Goal: Find specific page/section: Find specific page/section

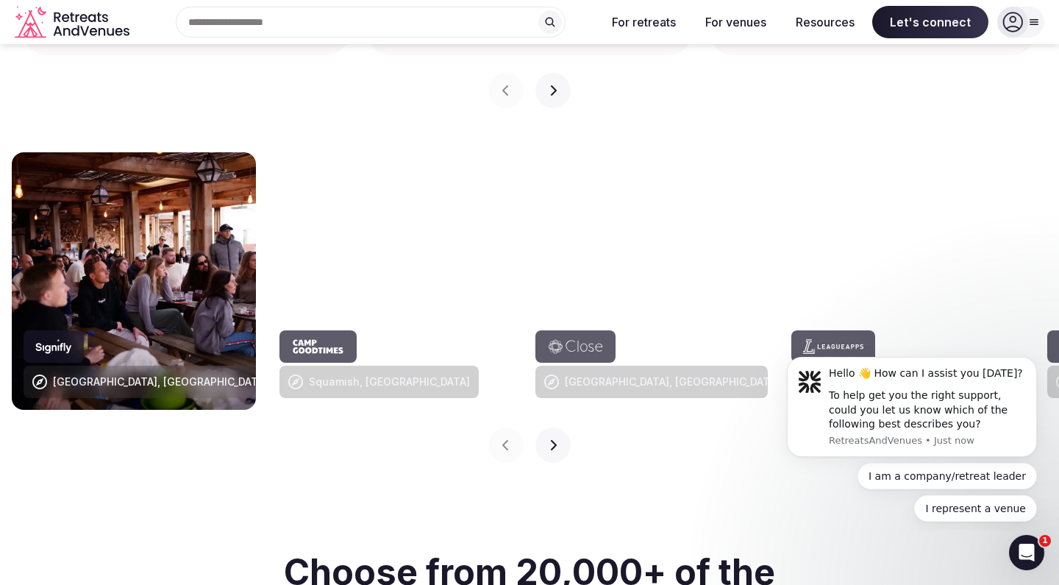
scroll to position [1451, 0]
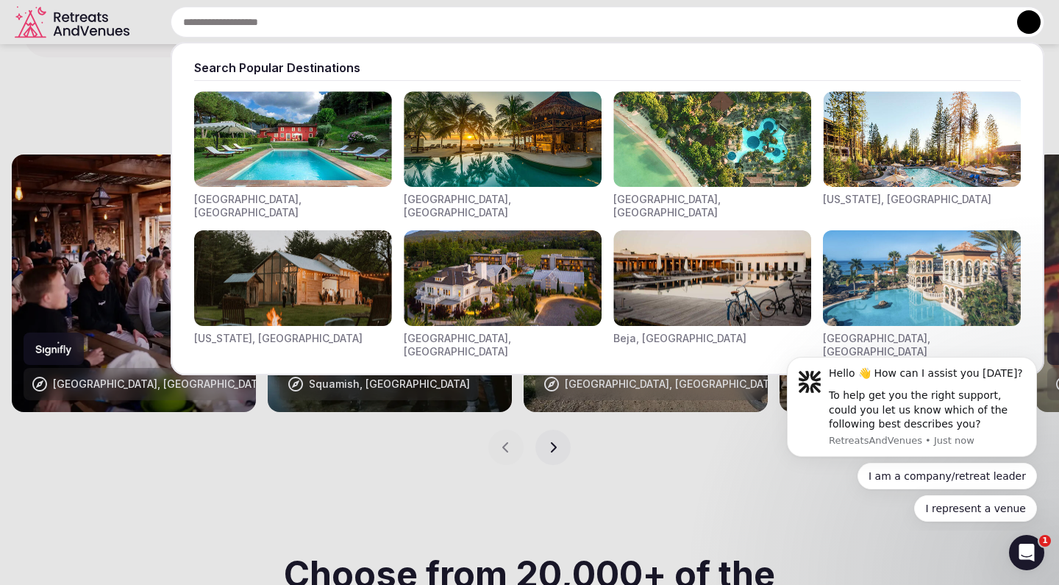
click at [384, 24] on div "Search Popular Destinations [GEOGRAPHIC_DATA], [GEOGRAPHIC_DATA] [GEOGRAPHIC_DA…" at bounding box center [589, 22] width 909 height 31
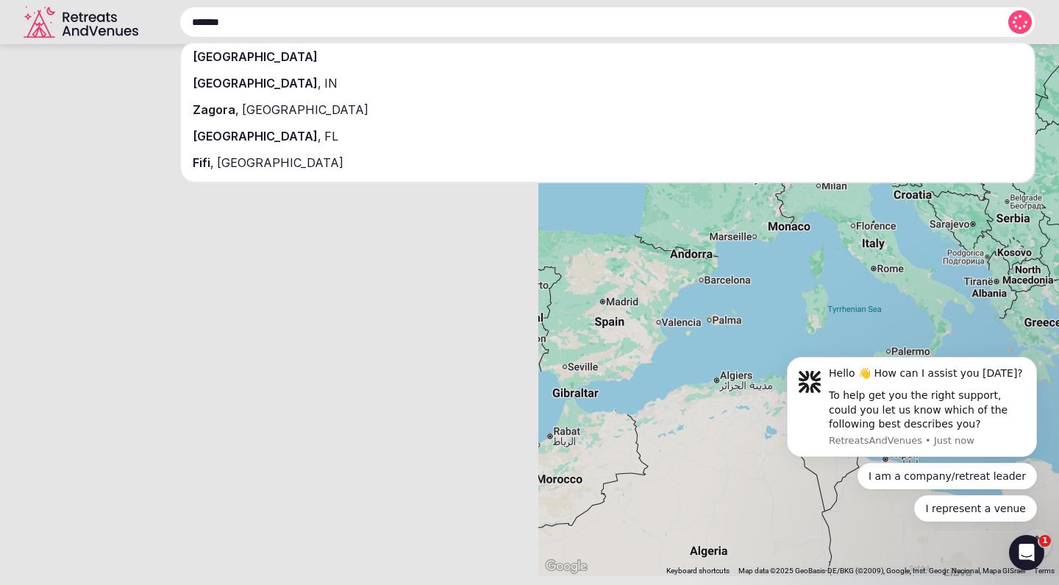
type input "*******"
drag, startPoint x: 384, startPoint y: 24, endPoint x: 250, endPoint y: 54, distance: 137.1
click at [250, 54] on div "[GEOGRAPHIC_DATA]" at bounding box center [607, 56] width 853 height 26
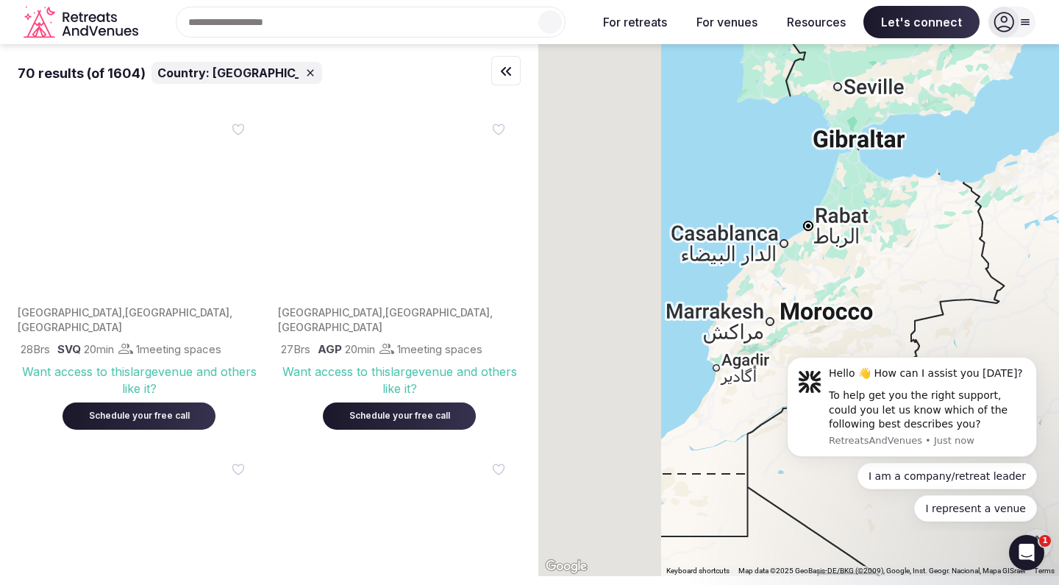
click at [250, 54] on div "70 results (of 1604) Country: [GEOGRAPHIC_DATA]" at bounding box center [269, 72] width 503 height 57
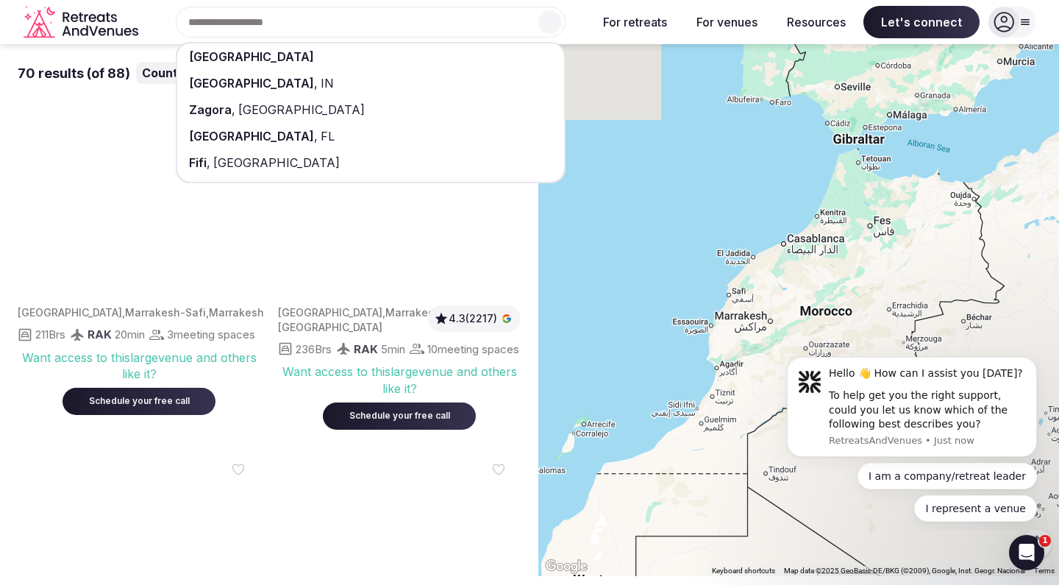
click at [310, 23] on div "Morocco [GEOGRAPHIC_DATA] , IN [GEOGRAPHIC_DATA] , [GEOGRAPHIC_DATA] [GEOGRAPHI…" at bounding box center [364, 22] width 441 height 31
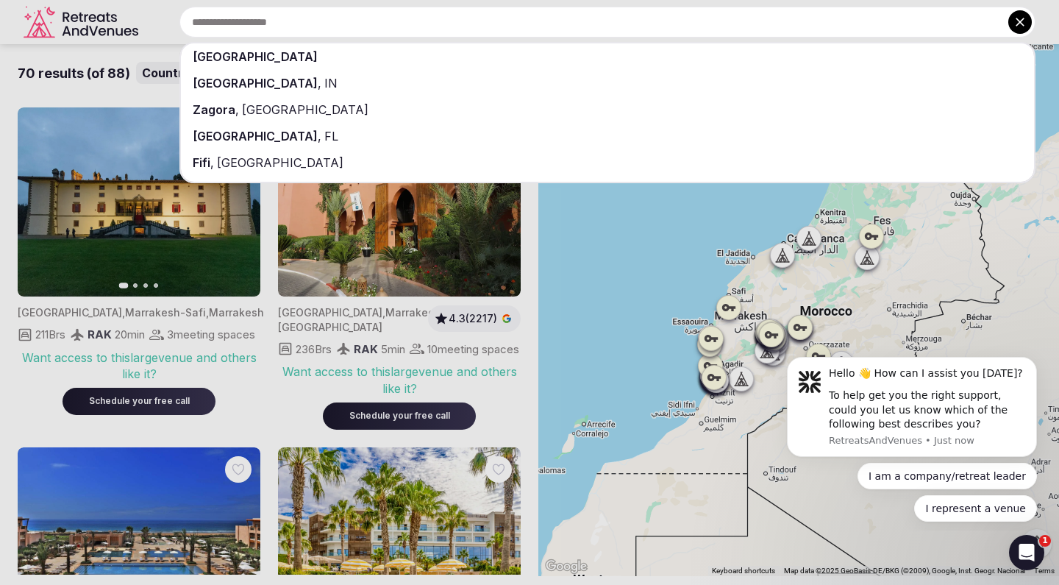
click at [1054, 26] on div at bounding box center [529, 292] width 1059 height 585
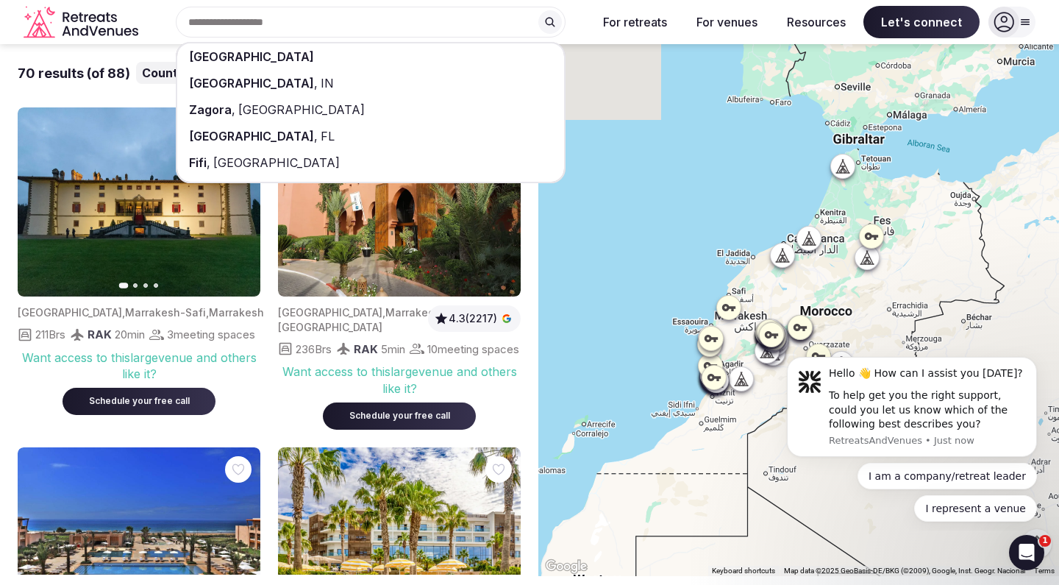
click at [586, 36] on div "Morocco [GEOGRAPHIC_DATA] , IN [GEOGRAPHIC_DATA] , [GEOGRAPHIC_DATA] [GEOGRAPHI…" at bounding box center [364, 22] width 441 height 31
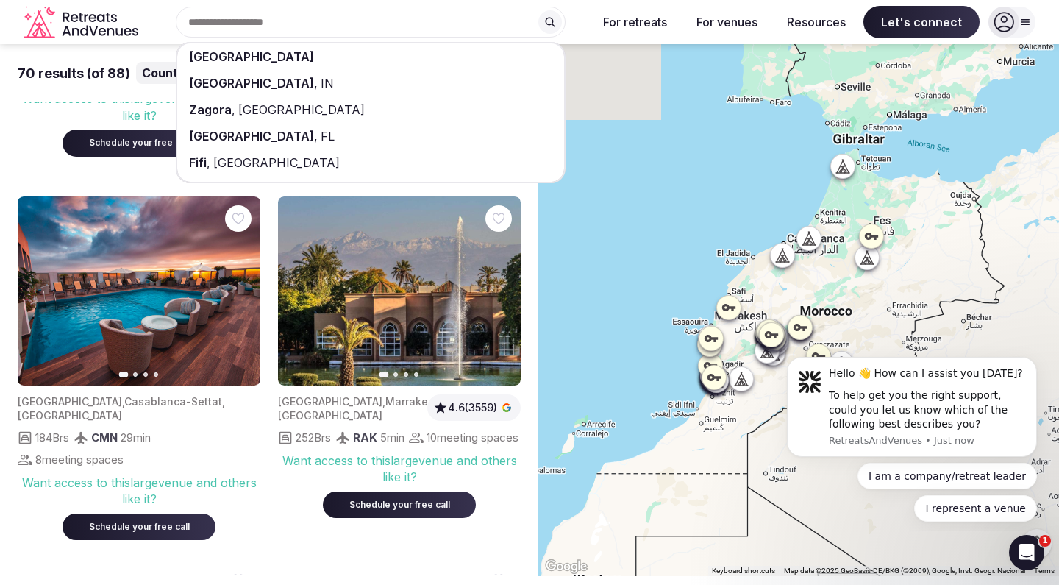
scroll to position [614, 0]
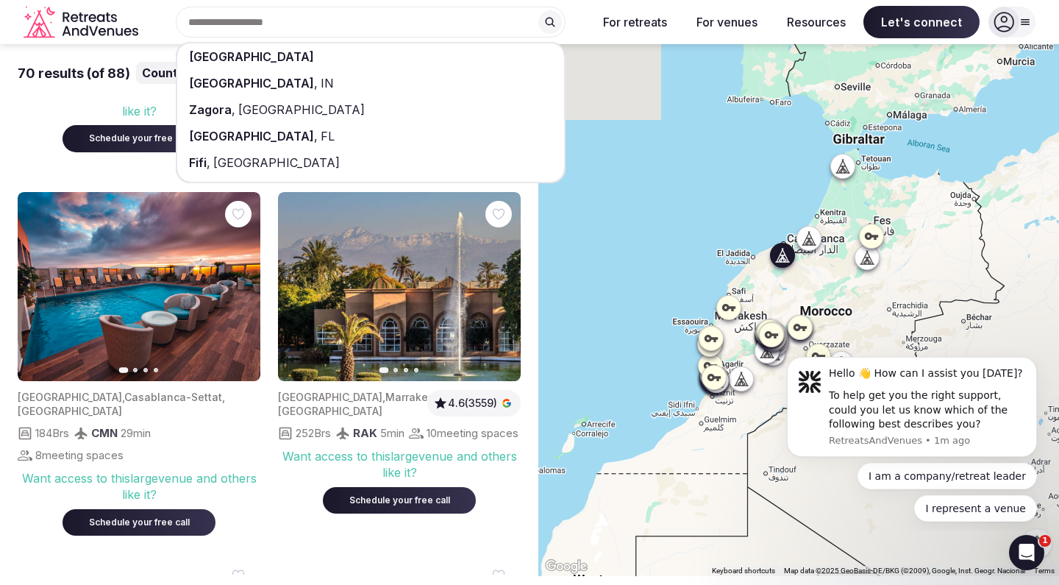
click at [235, 292] on icon "button" at bounding box center [240, 286] width 12 height 12
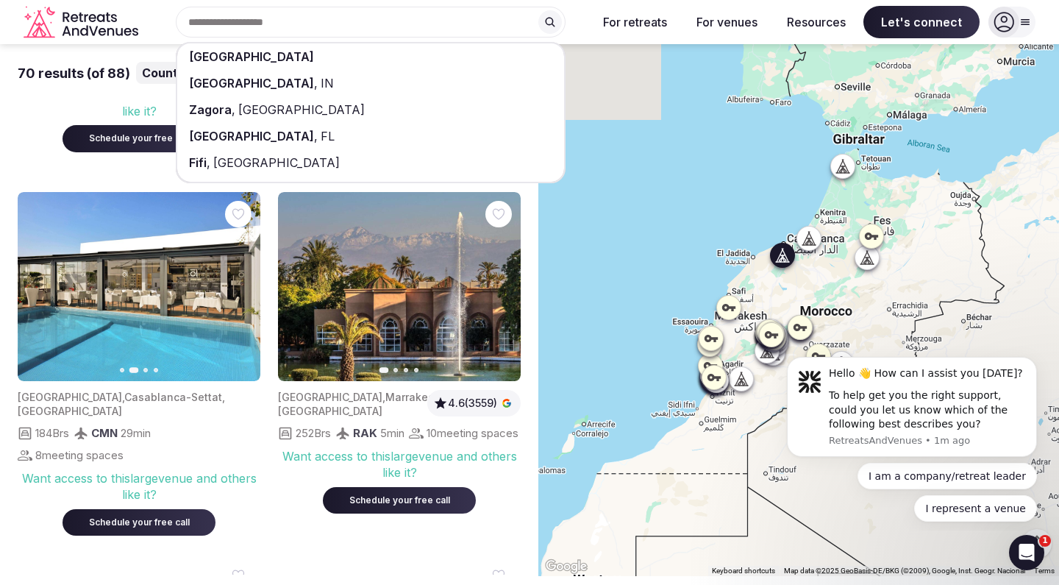
click at [235, 292] on icon "button" at bounding box center [240, 286] width 12 height 12
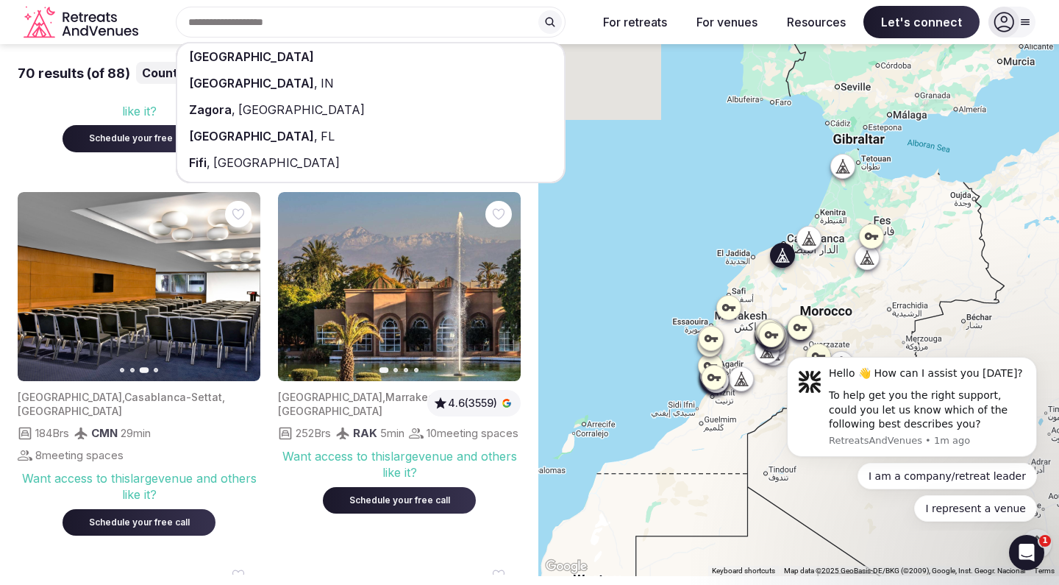
click at [235, 292] on icon "button" at bounding box center [240, 286] width 12 height 12
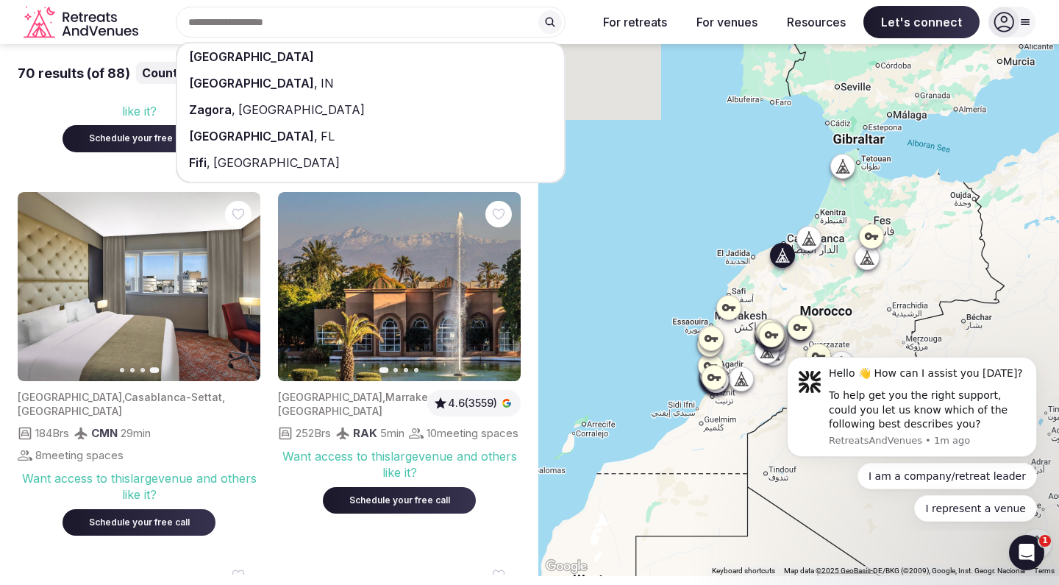
click at [235, 292] on icon "button" at bounding box center [240, 286] width 12 height 12
click at [502, 291] on icon "button" at bounding box center [501, 286] width 6 height 10
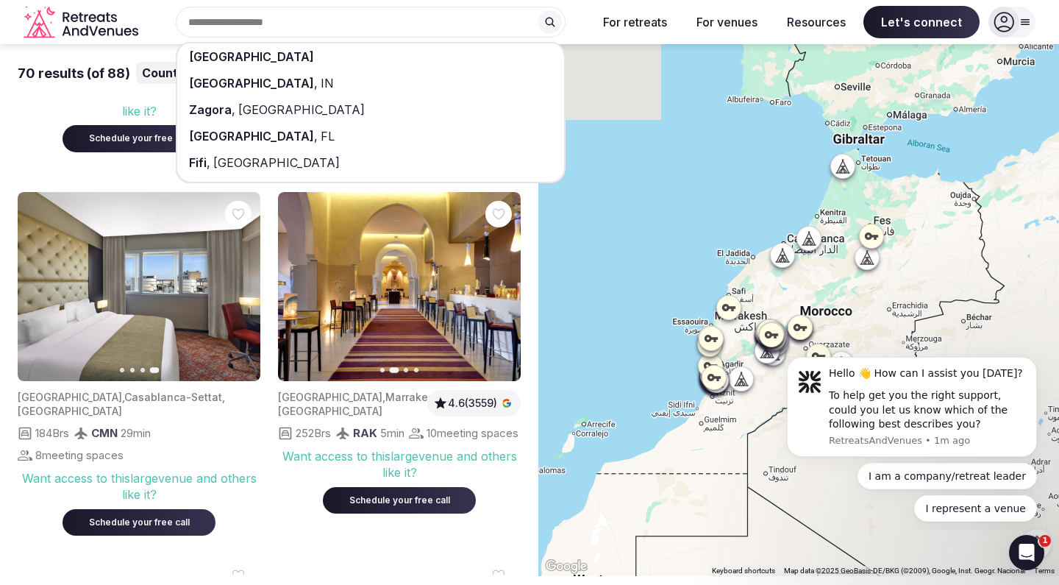
click at [502, 291] on icon "button" at bounding box center [501, 286] width 6 height 10
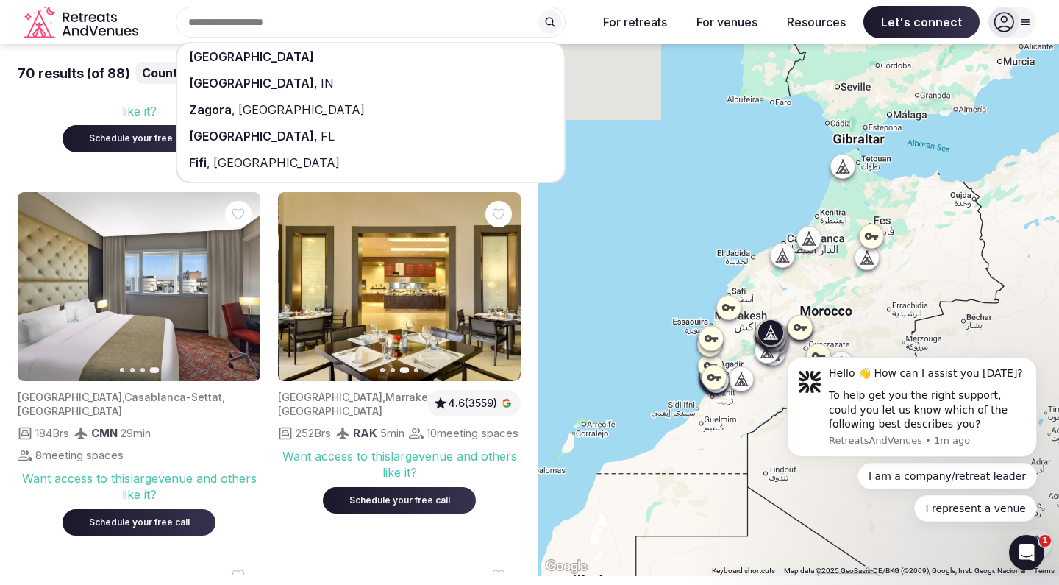
click at [502, 291] on icon "button" at bounding box center [501, 286] width 6 height 10
